Goal: Task Accomplishment & Management: Manage account settings

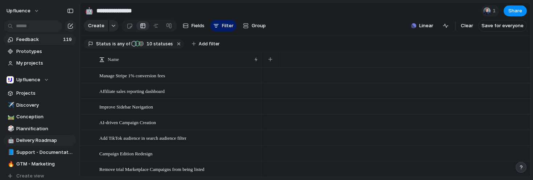
click at [46, 40] on span "Feedback" at bounding box center [38, 39] width 45 height 7
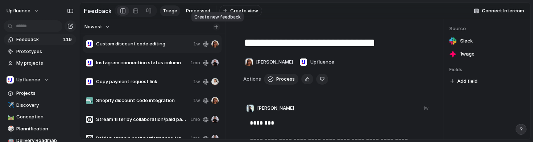
click at [217, 25] on div "button" at bounding box center [216, 27] width 4 height 4
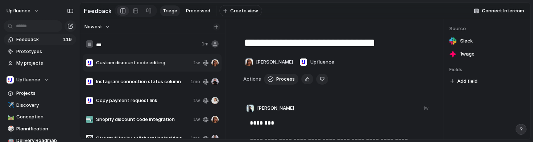
type input "****"
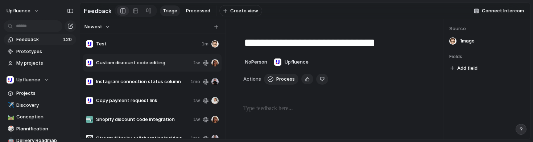
type textarea "****"
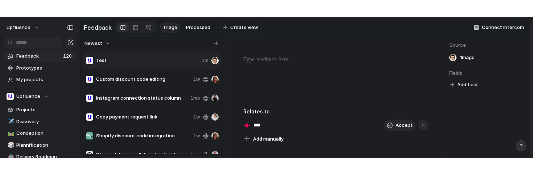
scroll to position [83, 0]
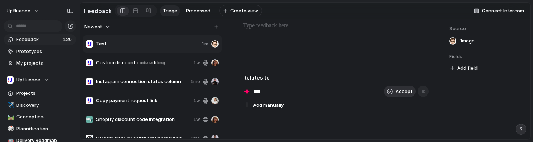
click at [391, 91] on div "button" at bounding box center [390, 91] width 6 height 6
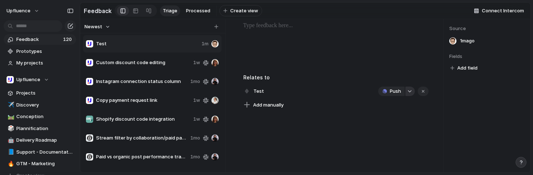
click at [407, 88] on button "button" at bounding box center [409, 91] width 9 height 9
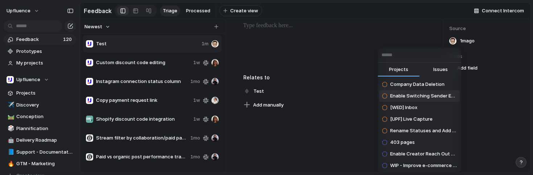
click at [351, 122] on div "Projects Issues Company Data Deletion Enable Switching Sender Email in Ongoing …" at bounding box center [266, 87] width 533 height 175
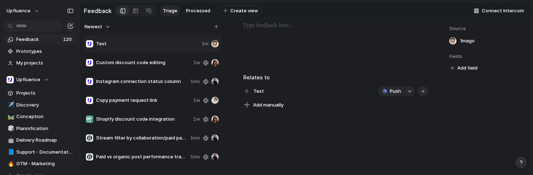
scroll to position [48, 0]
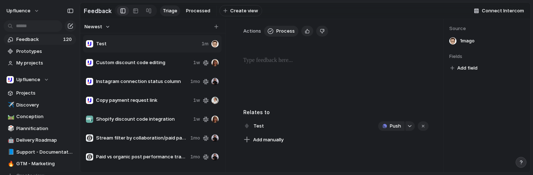
click at [307, 62] on p at bounding box center [336, 60] width 186 height 9
click at [300, 60] on p at bounding box center [336, 60] width 186 height 9
click at [257, 128] on span "Test" at bounding box center [258, 126] width 15 height 10
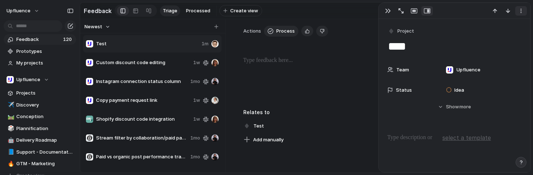
click at [524, 9] on button "button" at bounding box center [521, 10] width 12 height 9
click at [484, 42] on span "Delete" at bounding box center [489, 41] width 15 height 7
click at [450, 44] on div "Mark as duplicate Delete" at bounding box center [266, 87] width 533 height 175
click at [518, 11] on div "button" at bounding box center [521, 11] width 6 height 6
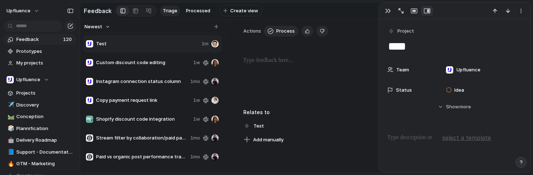
click at [350, 80] on div "Mark as duplicate Delete" at bounding box center [266, 87] width 533 height 175
click at [320, 91] on div at bounding box center [336, 79] width 186 height 46
click at [312, 114] on h3 "Relates to" at bounding box center [336, 112] width 186 height 8
click at [307, 124] on div "Test Push" at bounding box center [336, 126] width 186 height 12
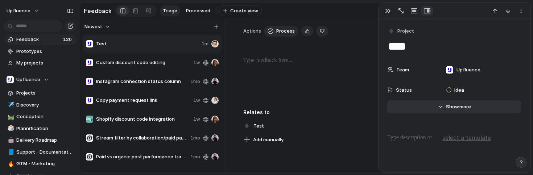
click at [480, 106] on button "Hide Show more" at bounding box center [454, 106] width 134 height 13
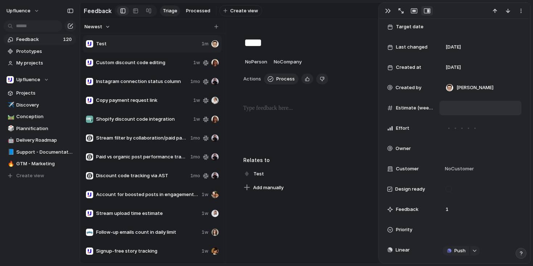
scroll to position [96, 0]
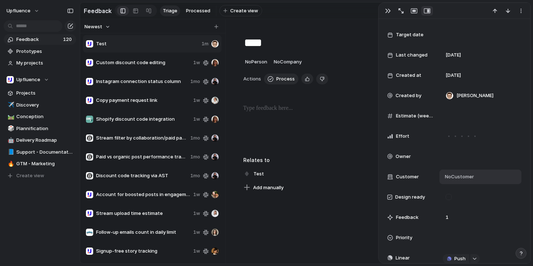
click at [459, 172] on div "No Customer" at bounding box center [480, 177] width 82 height 14
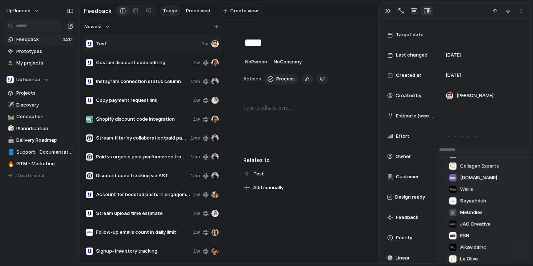
scroll to position [2004, 0]
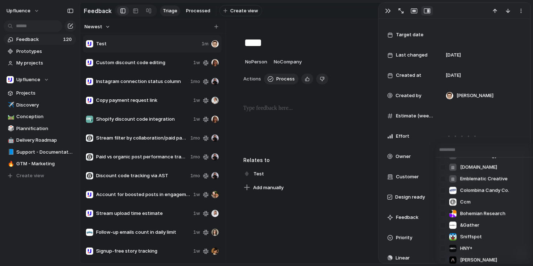
click at [353, 216] on div "TILT Bodylab ICEMÄNNER Ever-pretty Xpedition Perfumora BACK 2 PURPOSE Monks The…" at bounding box center [266, 133] width 533 height 266
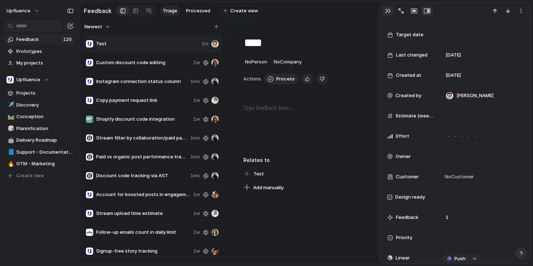
click at [385, 12] on div "button" at bounding box center [388, 11] width 6 height 6
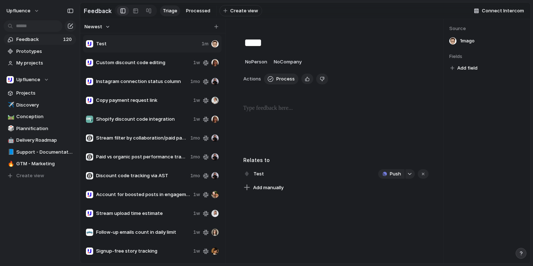
click at [54, 41] on span "Feedback" at bounding box center [38, 39] width 45 height 7
click at [155, 47] on div "Test 1m" at bounding box center [152, 43] width 138 height 17
click at [426, 175] on button "button" at bounding box center [422, 173] width 11 height 9
click at [422, 173] on div "button" at bounding box center [422, 173] width 5 height 5
click at [45, 94] on span "Projects" at bounding box center [44, 92] width 57 height 7
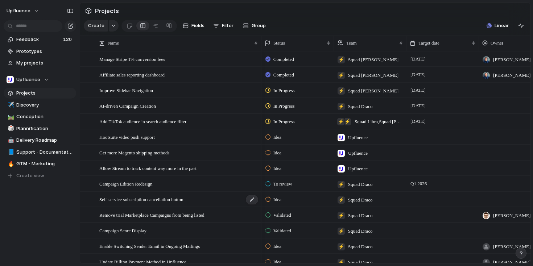
scroll to position [115, 0]
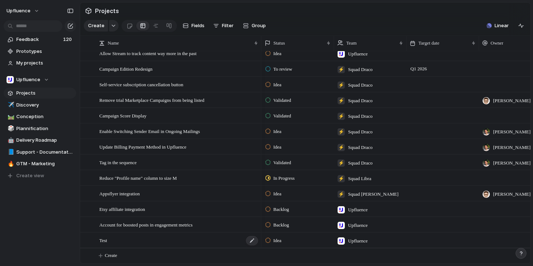
click at [180, 239] on div "Test" at bounding box center [178, 240] width 159 height 15
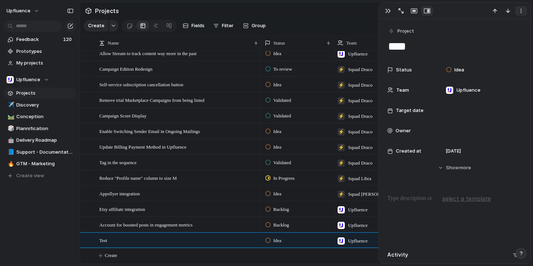
click at [522, 8] on div "button" at bounding box center [521, 11] width 6 height 6
click at [486, 38] on span "Delete" at bounding box center [489, 37] width 15 height 7
